Goal: Navigation & Orientation: Find specific page/section

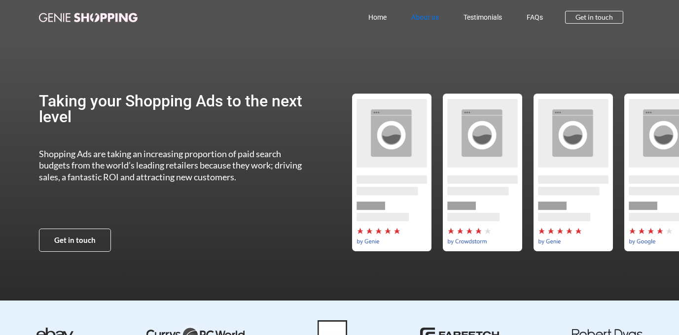
click at [428, 22] on link "About us" at bounding box center [425, 17] width 52 height 23
